Goal: Task Accomplishment & Management: Use online tool/utility

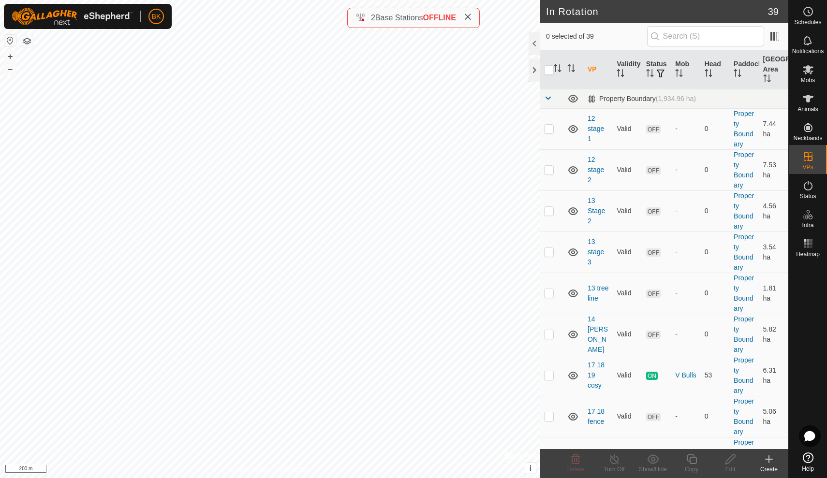
click at [773, 463] on icon at bounding box center [769, 460] width 12 height 12
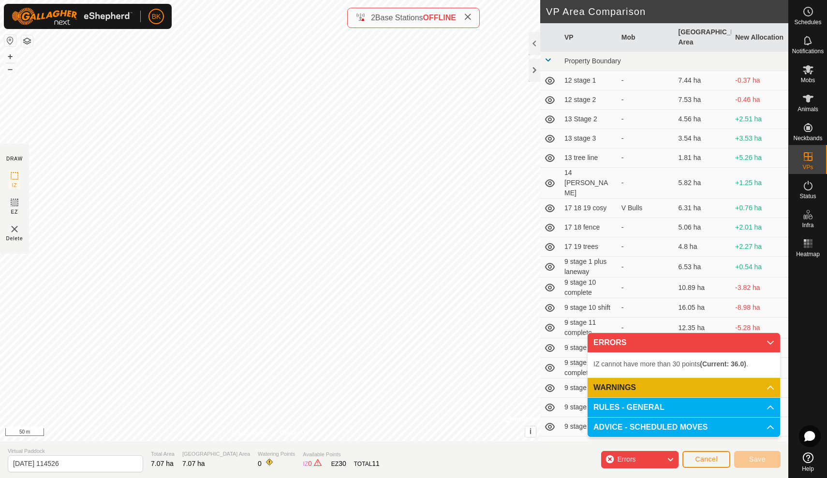
click at [140, 478] on div "DRAW IZ EZ Delete Privacy Policy Contact Us IZ interior angle must be larger th…" at bounding box center [394, 239] width 788 height 478
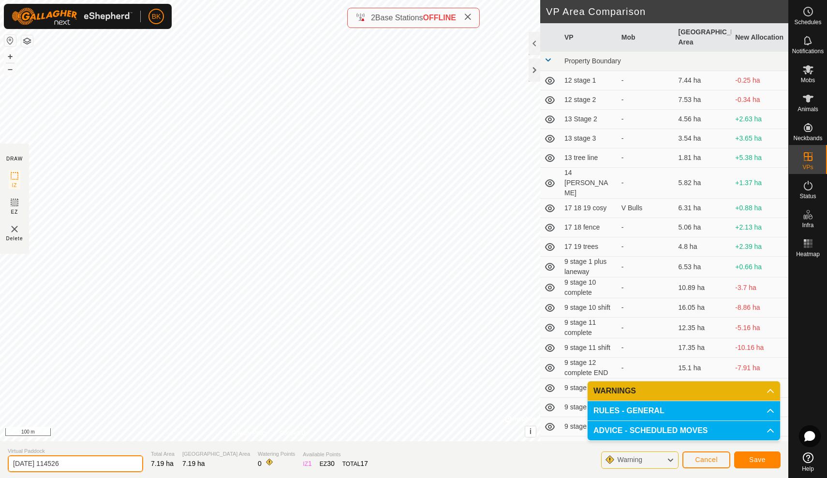
click at [93, 467] on input "[DATE] 114526" at bounding box center [75, 464] width 135 height 17
type input "2"
type input "pump creek stage 1"
click at [751, 466] on button "Save" at bounding box center [757, 460] width 46 height 17
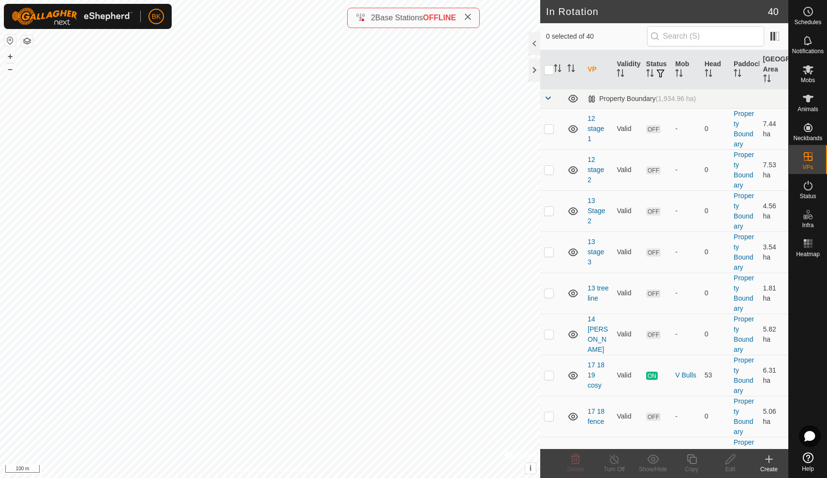
click at [769, 460] on icon at bounding box center [769, 459] width 0 height 7
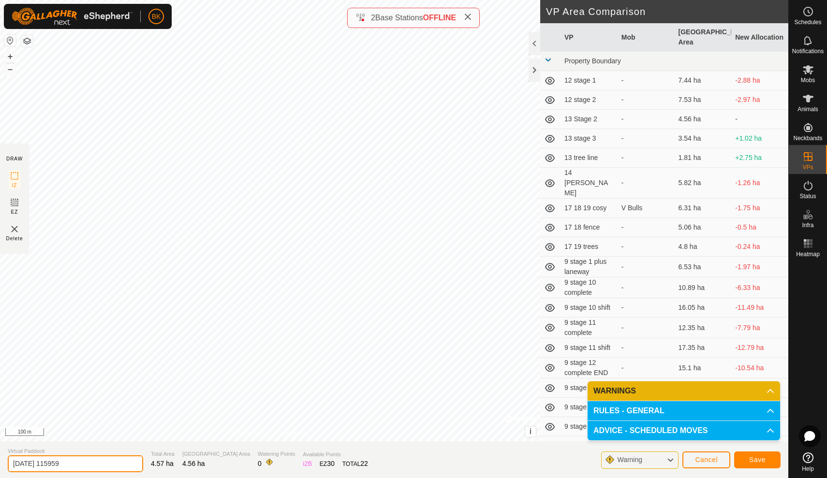
click at [73, 467] on input "[DATE] 115959" at bounding box center [75, 464] width 135 height 17
type input "2"
type input "Pump west"
click at [744, 456] on button "Save" at bounding box center [757, 460] width 46 height 17
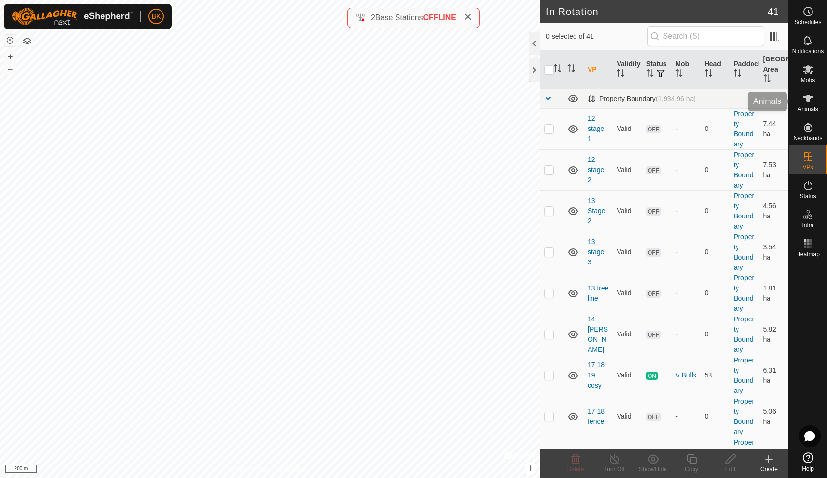
click at [813, 100] on icon at bounding box center [808, 99] width 12 height 12
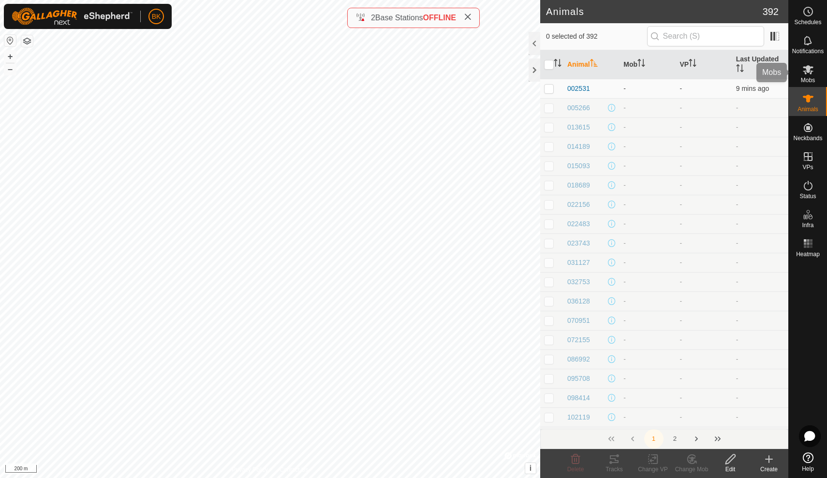
click at [807, 64] on icon at bounding box center [808, 70] width 12 height 12
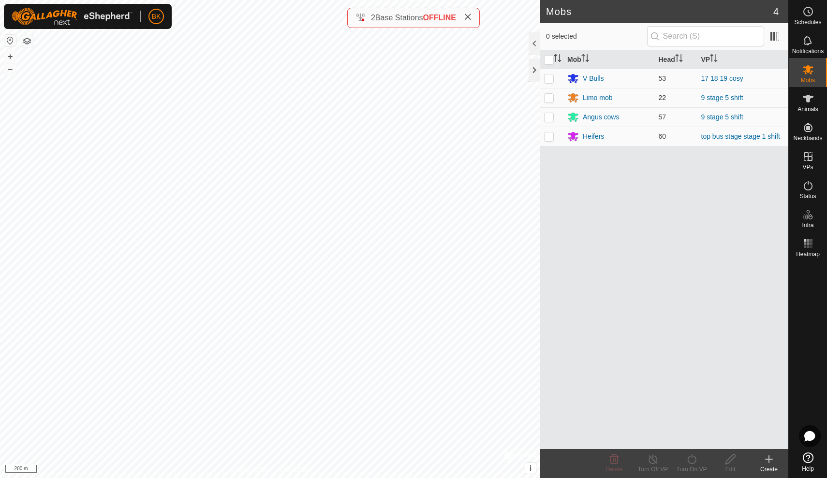
click at [552, 94] on p-checkbox at bounding box center [549, 98] width 10 height 8
checkbox input "true"
click at [549, 119] on p-checkbox at bounding box center [549, 117] width 10 height 8
checkbox input "true"
click at [691, 460] on icon at bounding box center [692, 460] width 12 height 12
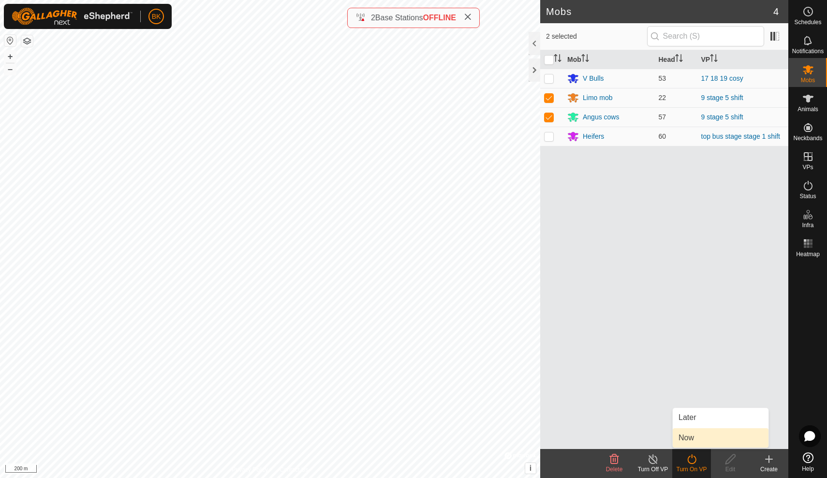
click at [687, 440] on link "Now" at bounding box center [721, 438] width 96 height 19
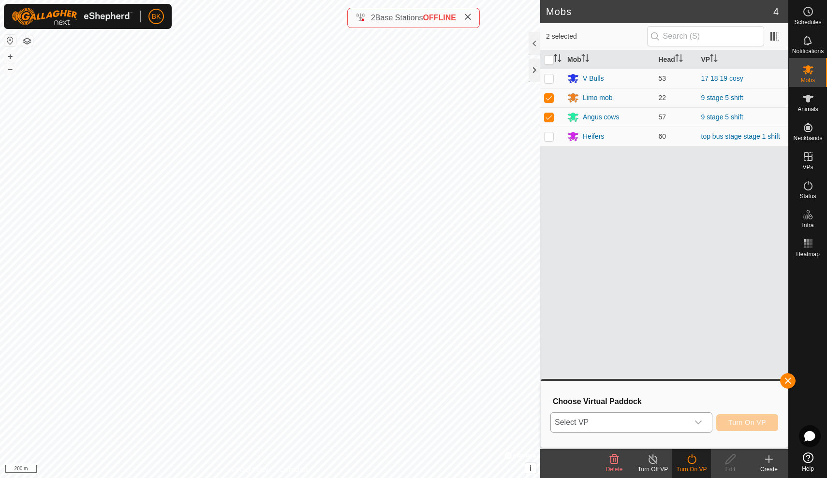
click at [696, 426] on div "dropdown trigger" at bounding box center [698, 422] width 19 height 19
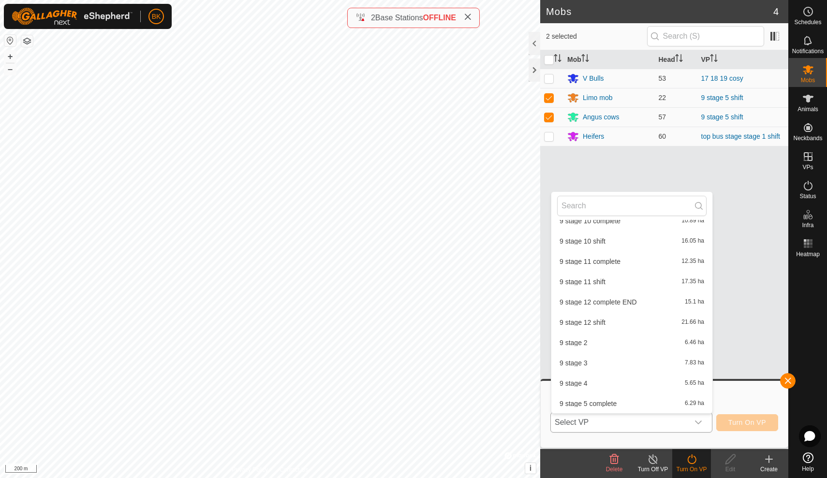
scroll to position [254, 0]
click at [631, 384] on li "9 stage 5 complete 6.29 ha" at bounding box center [631, 383] width 161 height 19
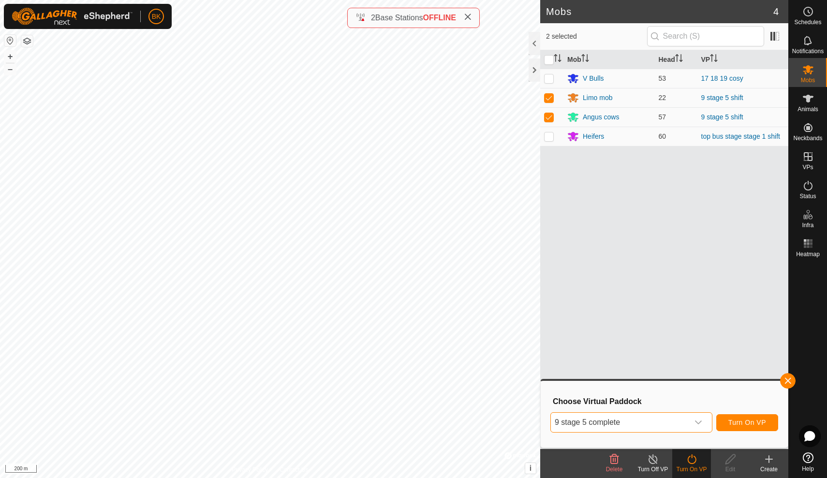
click at [735, 420] on span "Turn On VP" at bounding box center [747, 423] width 38 height 8
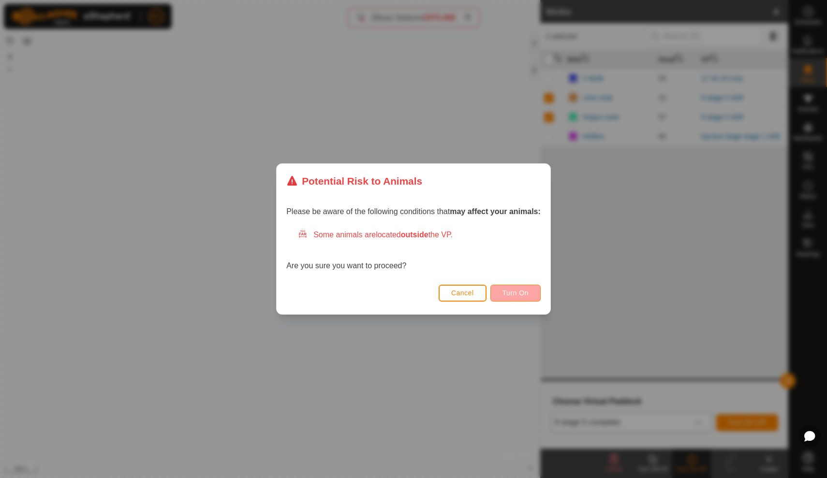
click at [524, 295] on span "Turn On" at bounding box center [516, 293] width 26 height 8
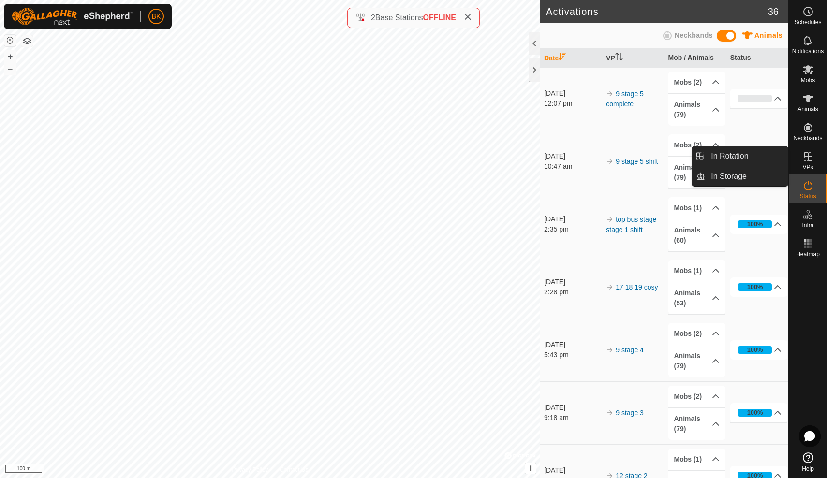
click at [805, 158] on icon at bounding box center [808, 157] width 12 height 12
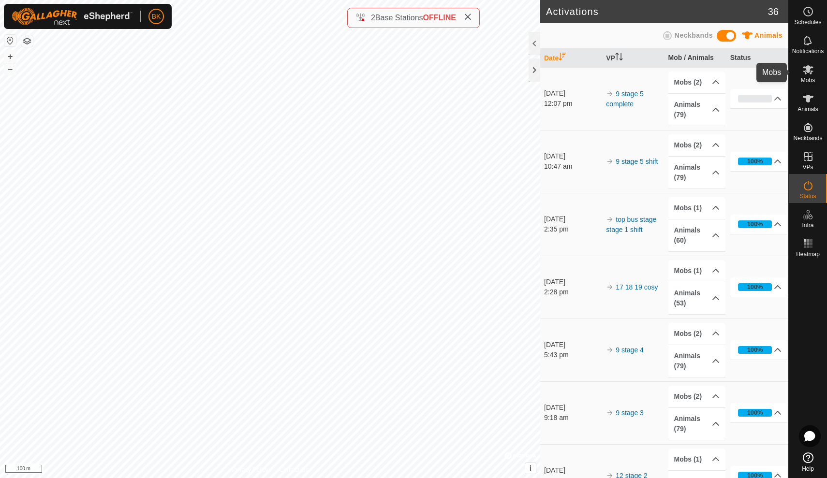
click at [810, 70] on icon at bounding box center [808, 69] width 11 height 9
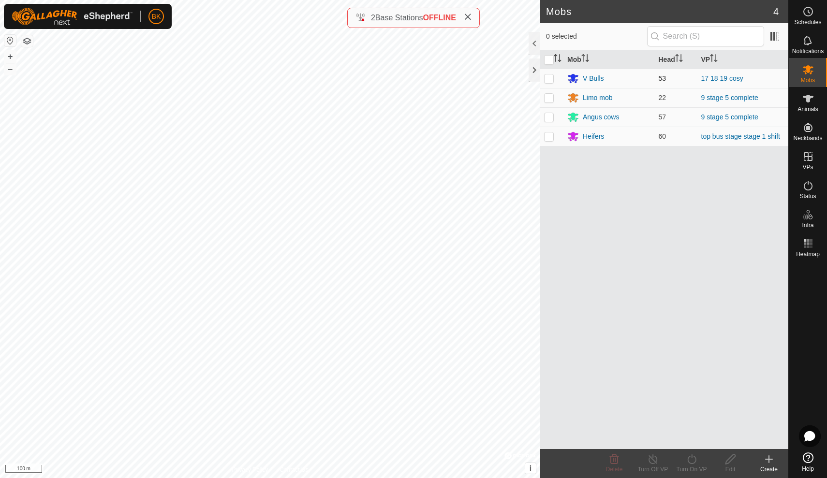
click at [553, 78] on p-checkbox at bounding box center [549, 78] width 10 height 8
checkbox input "true"
click at [691, 460] on icon at bounding box center [692, 460] width 12 height 12
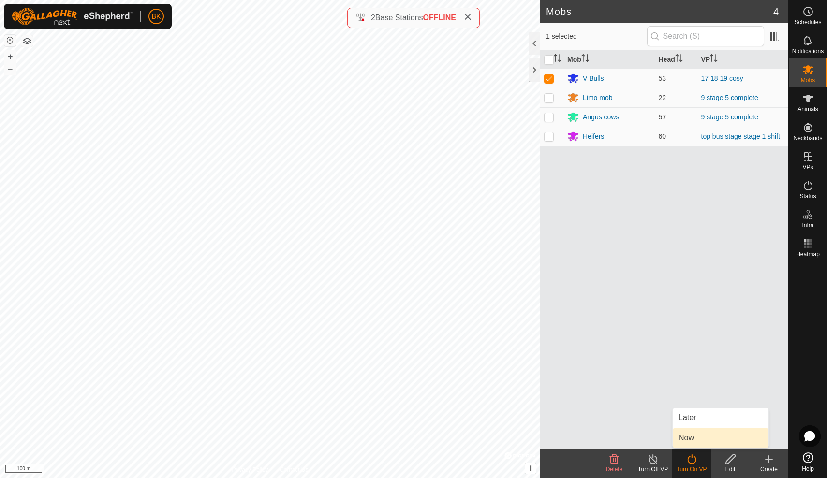
click at [682, 438] on link "Now" at bounding box center [721, 438] width 96 height 19
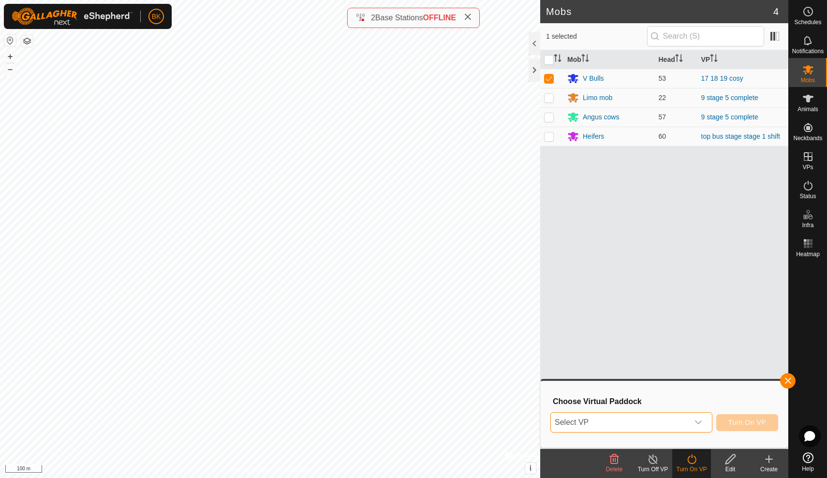
click at [674, 423] on span "Select VP" at bounding box center [620, 422] width 138 height 19
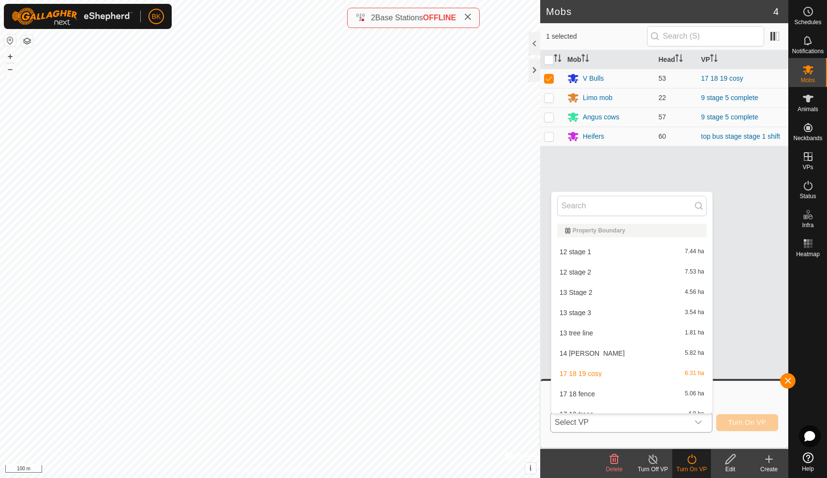
scroll to position [11, 0]
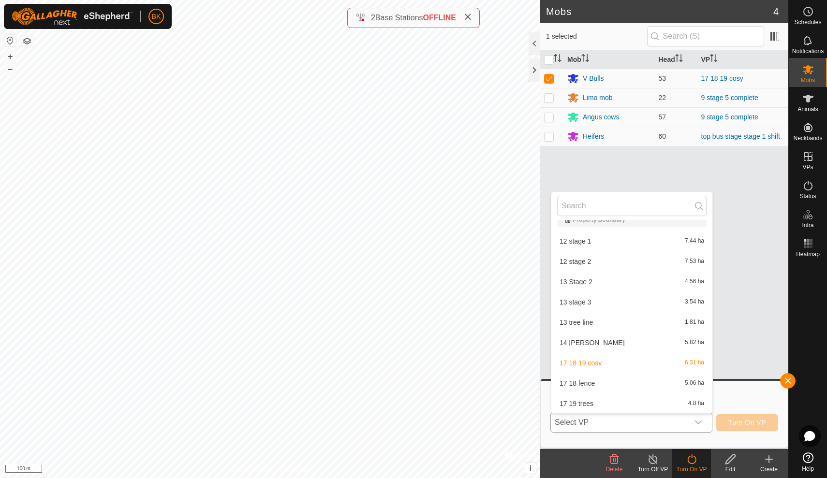
click at [650, 384] on li "17 18 fence 5.06 ha" at bounding box center [631, 383] width 161 height 19
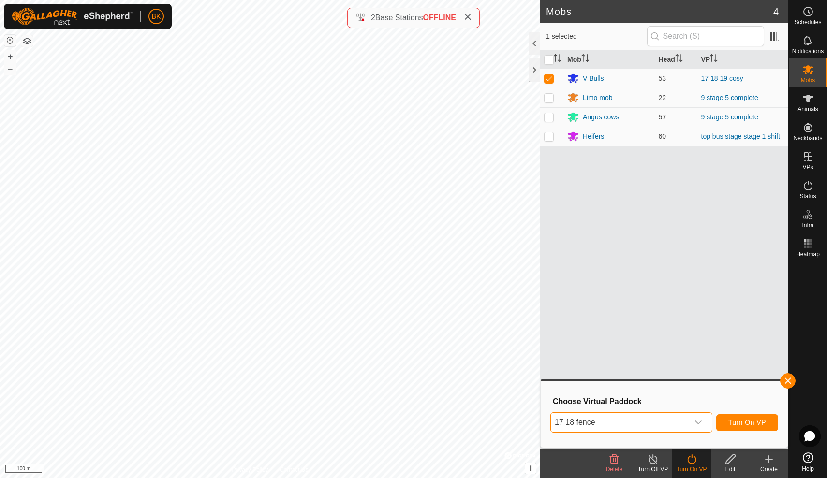
click at [736, 424] on span "Turn On VP" at bounding box center [747, 423] width 38 height 8
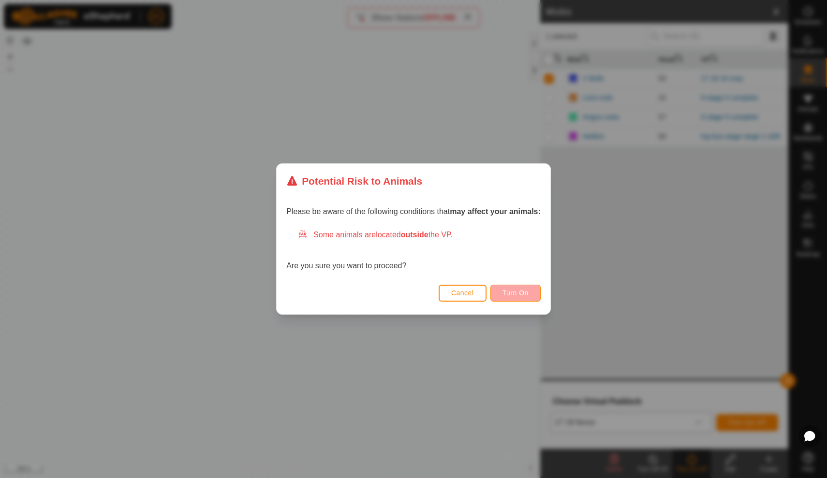
click at [516, 292] on span "Turn On" at bounding box center [516, 293] width 26 height 8
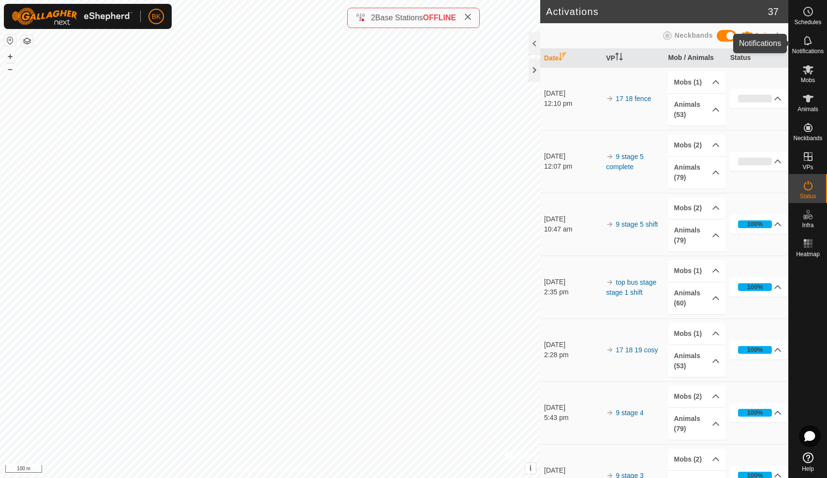
click at [811, 45] on icon at bounding box center [808, 41] width 12 height 12
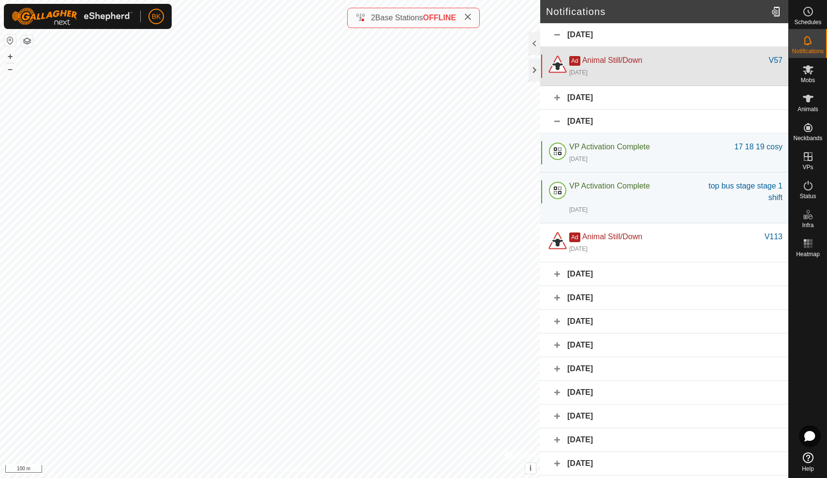
click at [746, 57] on div "Ad Animal Still/Down" at bounding box center [669, 61] width 200 height 12
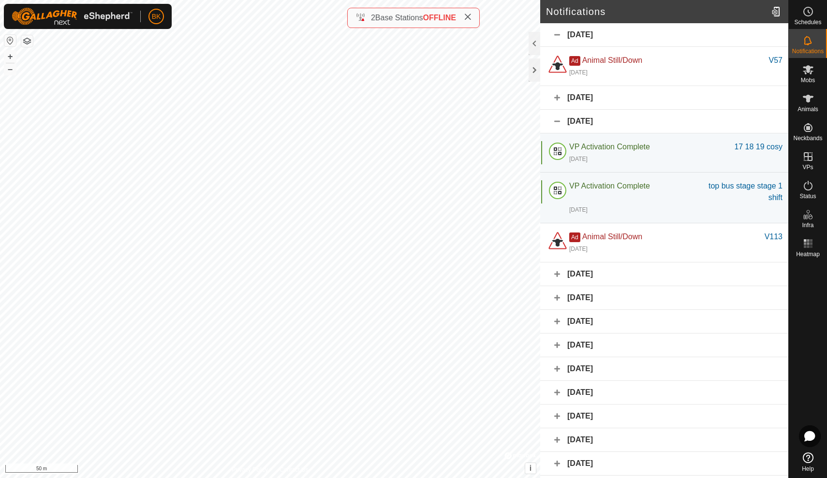
click at [567, 98] on div "[DATE]" at bounding box center [664, 98] width 248 height 24
